Goal: Browse casually

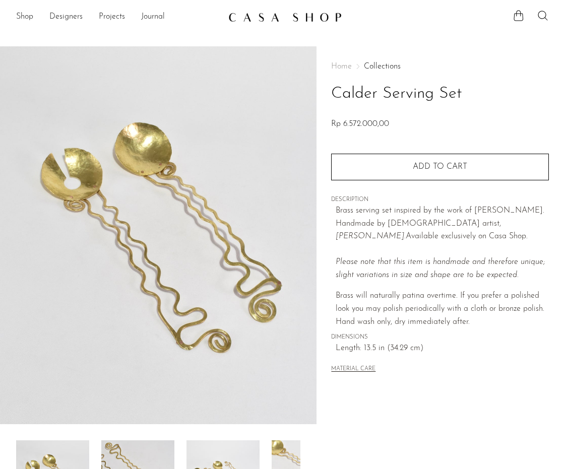
scroll to position [174, 0]
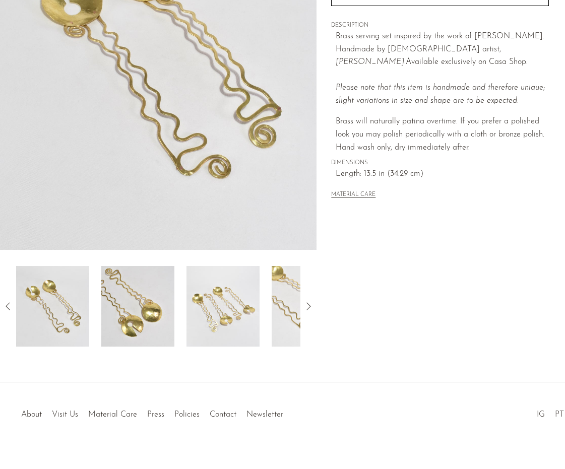
click at [133, 299] on img at bounding box center [137, 306] width 73 height 81
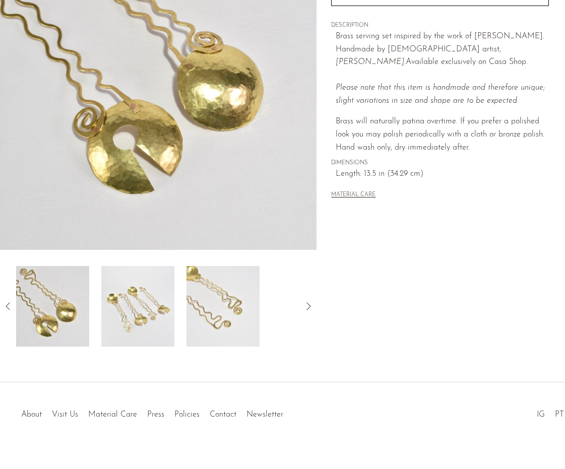
scroll to position [181, 0]
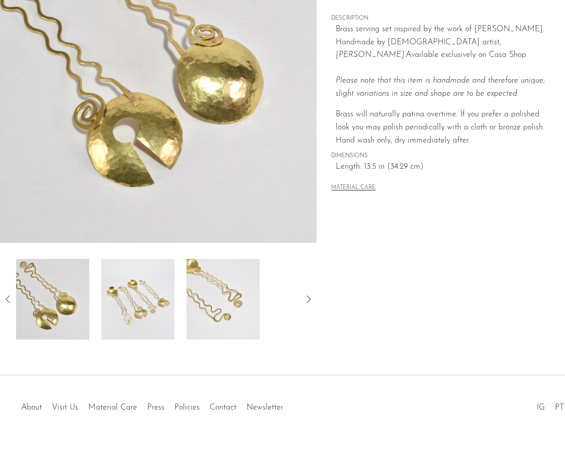
click at [220, 314] on img at bounding box center [223, 299] width 73 height 81
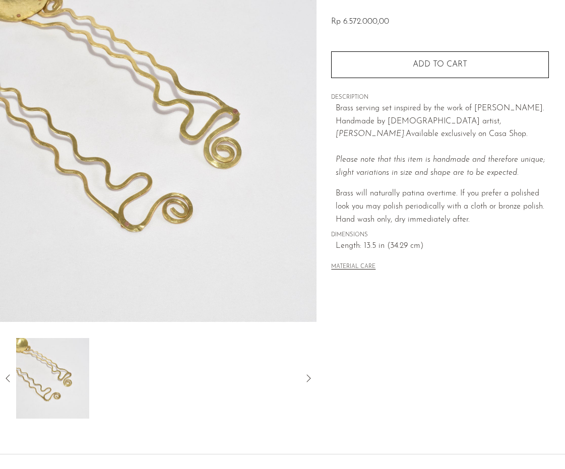
scroll to position [123, 0]
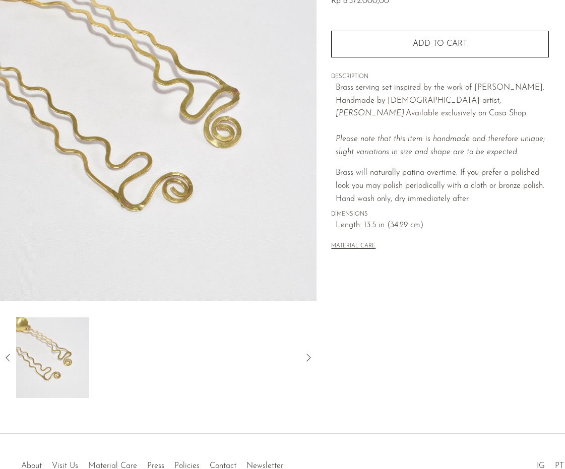
click at [307, 357] on icon at bounding box center [308, 358] width 12 height 12
click at [14, 358] on div at bounding box center [158, 358] width 317 height 81
click at [8, 357] on icon at bounding box center [8, 358] width 12 height 12
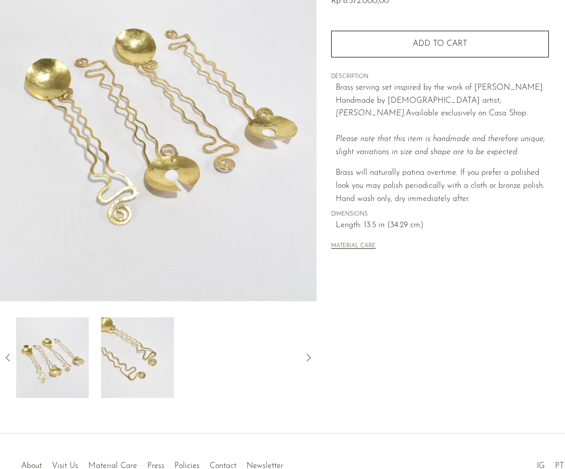
click at [7, 357] on icon at bounding box center [8, 358] width 12 height 12
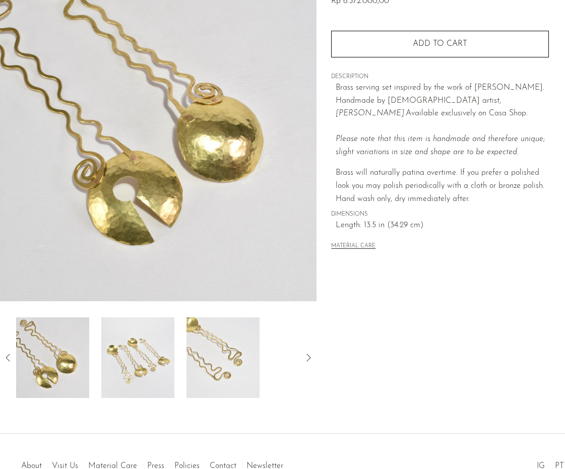
click at [136, 358] on img at bounding box center [137, 358] width 73 height 81
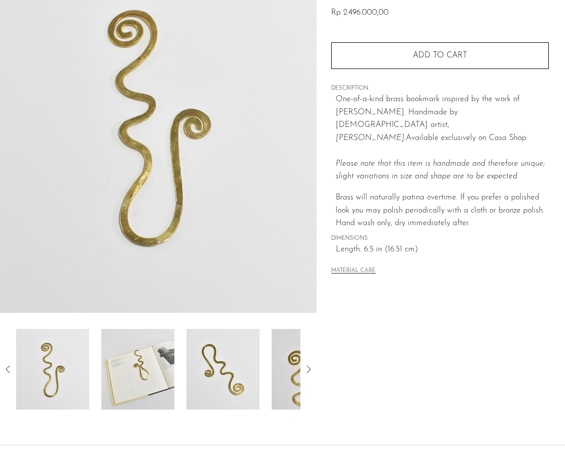
scroll to position [151, 0]
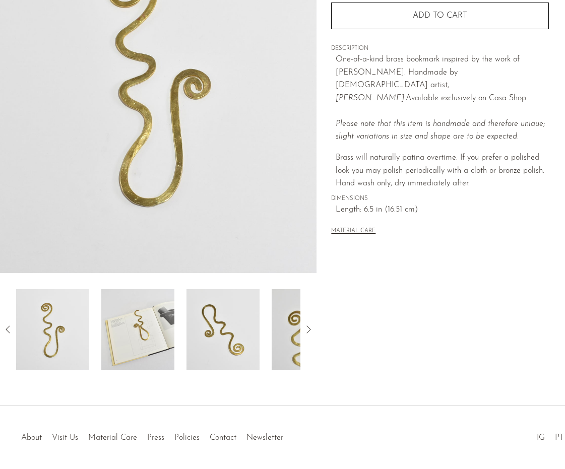
click at [129, 343] on img at bounding box center [137, 329] width 73 height 81
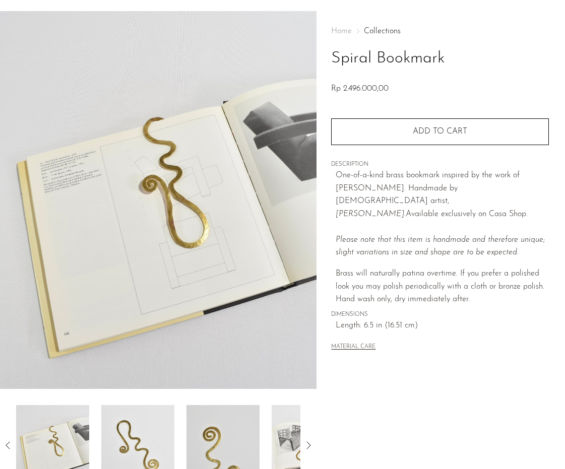
scroll to position [32, 0]
